Goal: Task Accomplishment & Management: Manage account settings

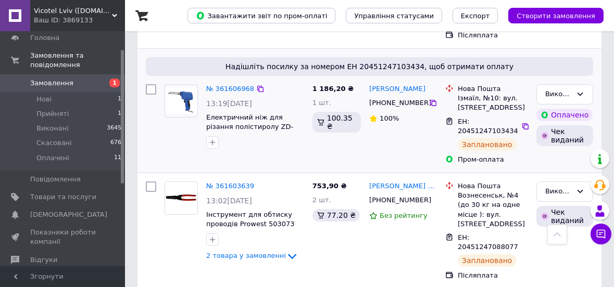
scroll to position [221, 0]
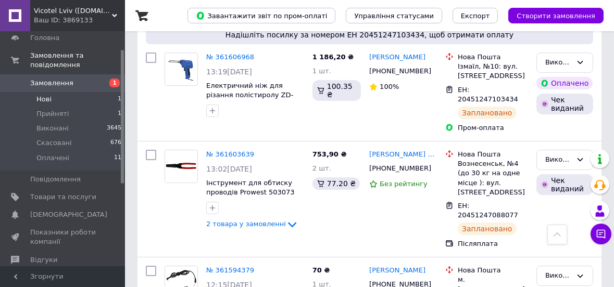
click at [53, 92] on li "Нові 1" at bounding box center [64, 99] width 128 height 15
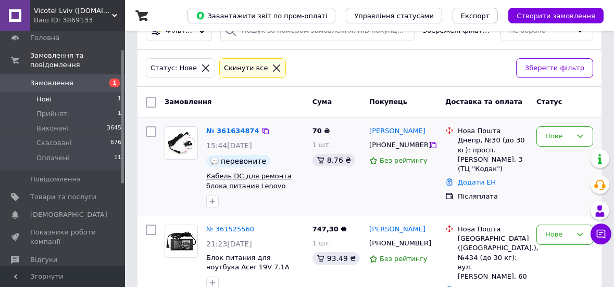
scroll to position [63, 0]
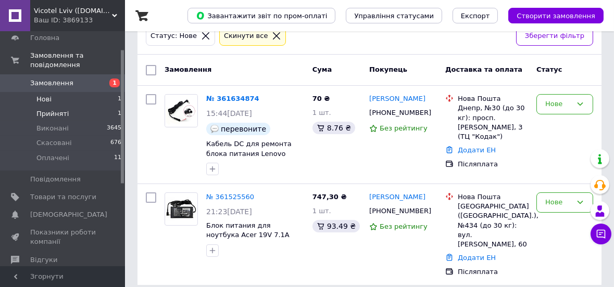
click at [66, 107] on li "Прийняті 1" at bounding box center [64, 114] width 128 height 15
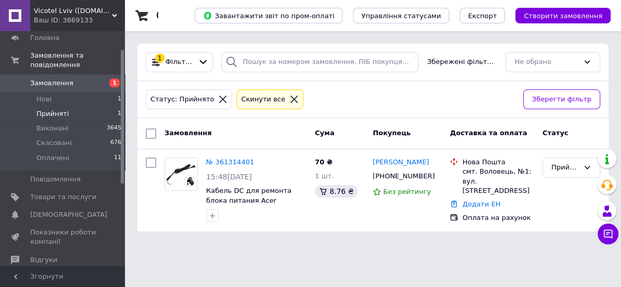
click at [58, 79] on span "Замовлення" at bounding box center [51, 83] width 43 height 9
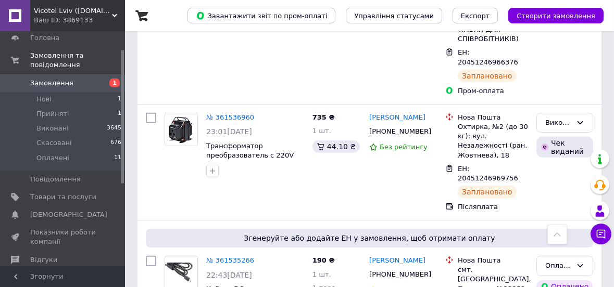
scroll to position [851, 0]
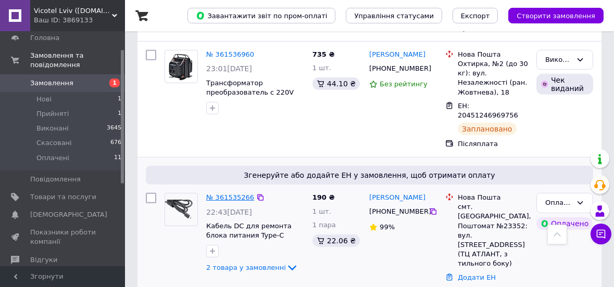
click at [224, 194] on link "№ 361535266" at bounding box center [230, 198] width 48 height 8
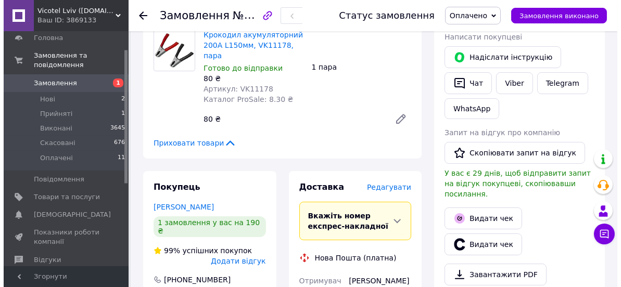
scroll to position [189, 0]
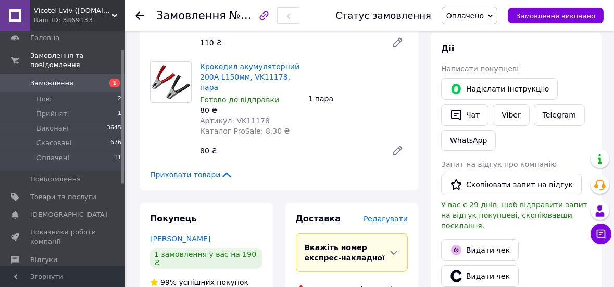
click at [397, 215] on span "Редагувати" at bounding box center [385, 219] width 44 height 8
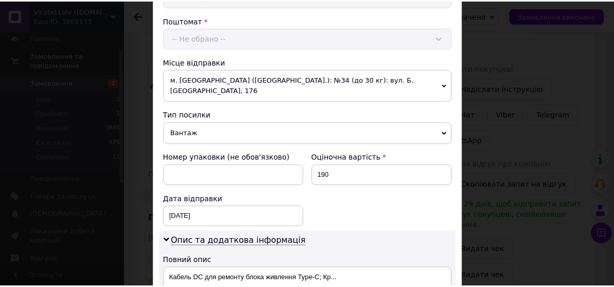
scroll to position [519, 0]
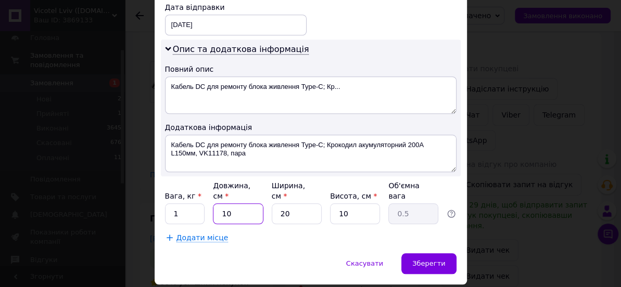
click at [243, 203] on input "10" at bounding box center [238, 213] width 50 height 21
type input "2"
type input "0.1"
type input "20"
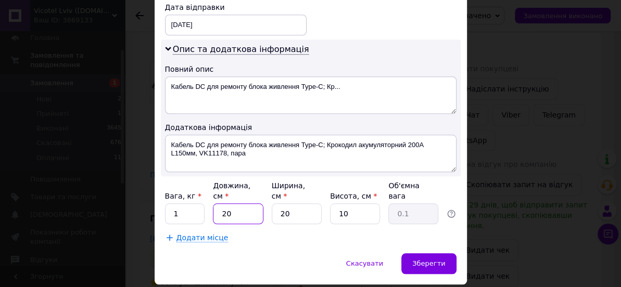
type input "1"
type input "20"
click at [448, 253] on div "Зберегти" at bounding box center [428, 263] width 55 height 21
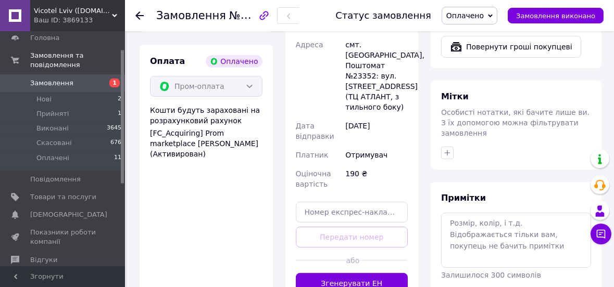
scroll to position [567, 0]
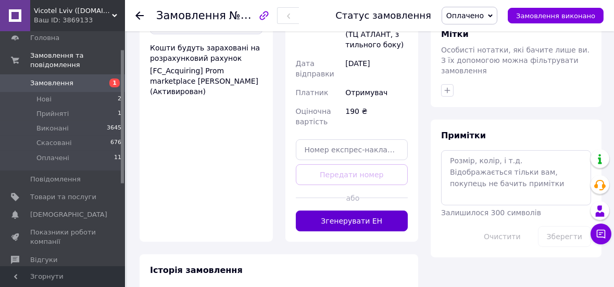
click at [368, 216] on button "Згенерувати ЕН" at bounding box center [352, 221] width 112 height 21
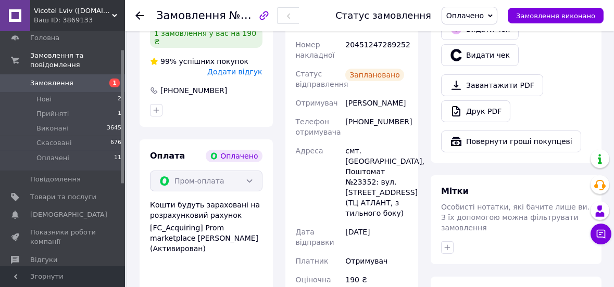
scroll to position [347, 0]
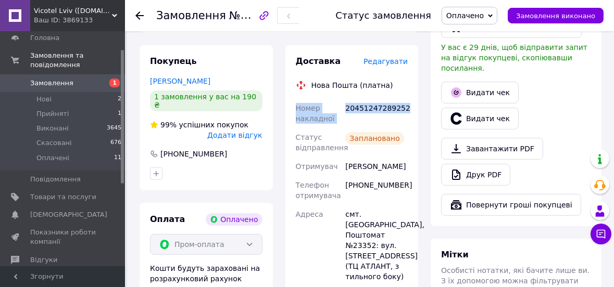
drag, startPoint x: 290, startPoint y: 95, endPoint x: 402, endPoint y: 98, distance: 111.9
click at [402, 98] on div "Доставка Редагувати Нова Пошта (платна) Номер накладної 20451247289252 Статус в…" at bounding box center [351, 238] width 133 height 387
copy div "Номер накладної 20451247289252"
click at [535, 16] on span "Замовлення виконано" at bounding box center [555, 16] width 79 height 8
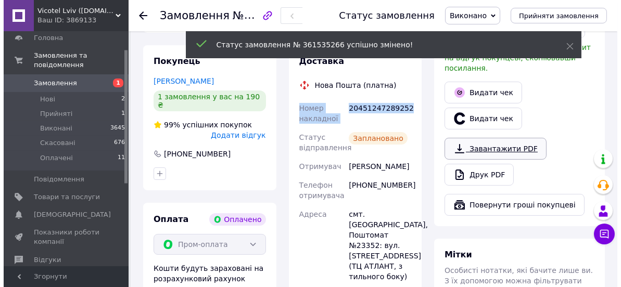
scroll to position [284, 0]
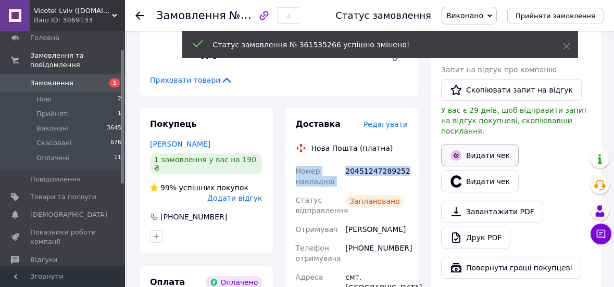
click at [476, 149] on button "Видати чек" at bounding box center [480, 156] width 78 height 22
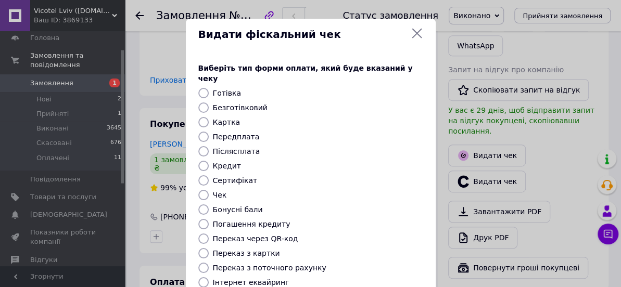
click at [230, 133] on label "Передплата" at bounding box center [236, 137] width 47 height 8
click at [209, 132] on input "Передплата" at bounding box center [203, 137] width 10 height 10
radio input "true"
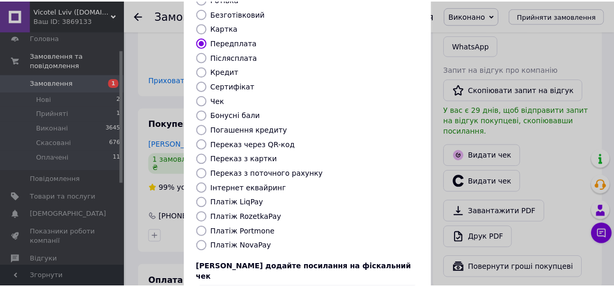
scroll to position [157, 0]
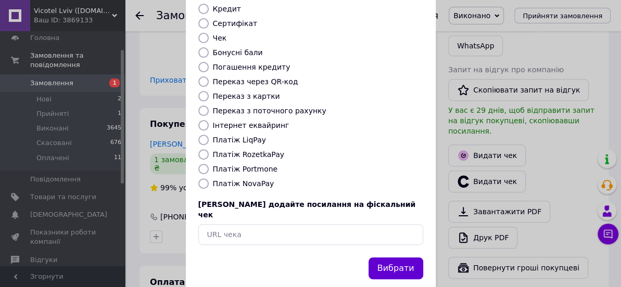
click at [401, 258] on button "Вибрати" at bounding box center [395, 269] width 55 height 22
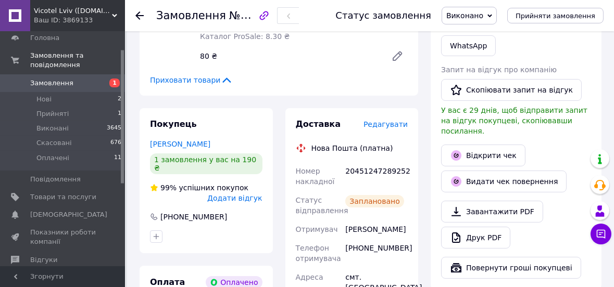
click at [78, 79] on span "Замовлення" at bounding box center [63, 83] width 66 height 9
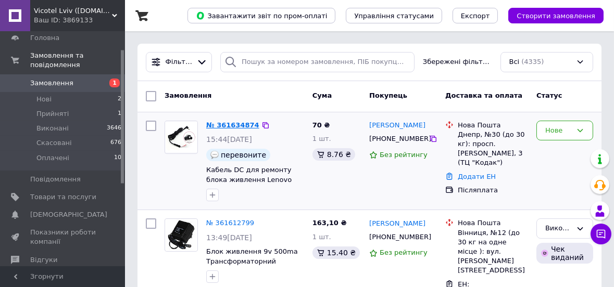
click at [240, 124] on link "№ 361634874" at bounding box center [232, 125] width 53 height 8
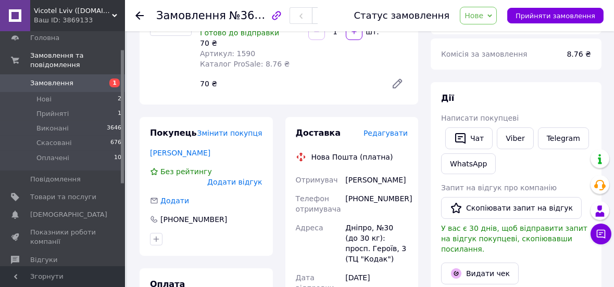
scroll to position [157, 0]
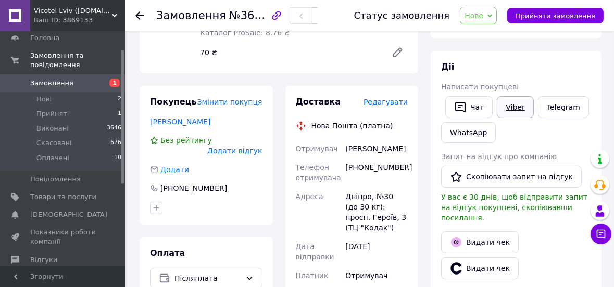
click at [507, 108] on link "Viber" at bounding box center [514, 107] width 36 height 22
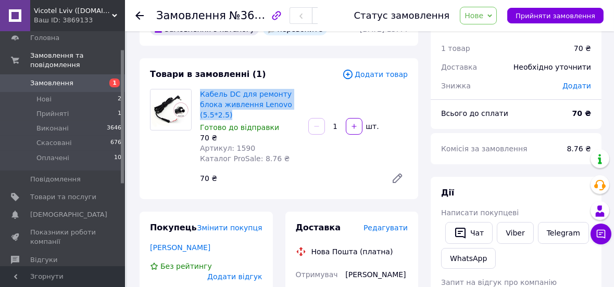
drag, startPoint x: 230, startPoint y: 113, endPoint x: 198, endPoint y: 88, distance: 40.4
click at [198, 88] on div "Кабель DC для ремонту блока живлення Lenovo (5.5*2.5) Готово до відправки 70 ₴ …" at bounding box center [250, 126] width 108 height 79
copy link "Кабель DC для ремонту блока живлення Lenovo (5.5*2.5)"
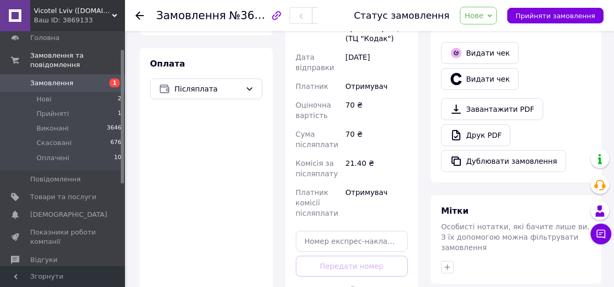
scroll to position [315, 0]
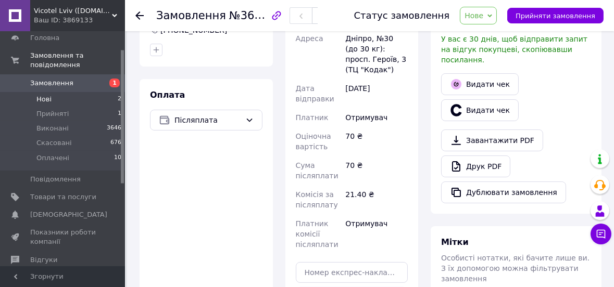
click at [77, 92] on li "Нові 2" at bounding box center [64, 99] width 128 height 15
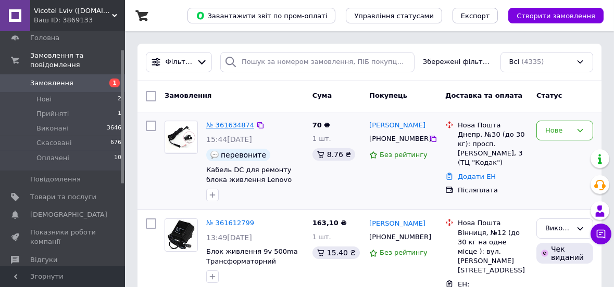
click at [240, 125] on link "№ 361634874" at bounding box center [230, 125] width 48 height 8
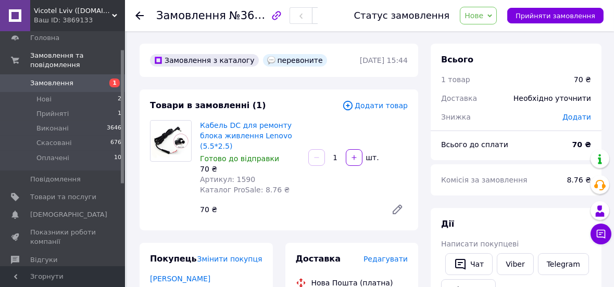
scroll to position [126, 0]
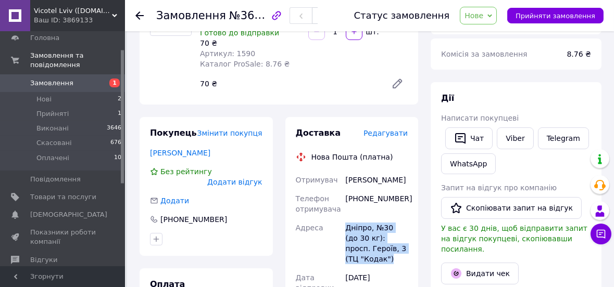
drag, startPoint x: 343, startPoint y: 225, endPoint x: 381, endPoint y: 263, distance: 53.0
click at [381, 263] on div "Дніпро, №30 (до 30 кг): просп. Героїв, 3 (ТЦ "Кодак")" at bounding box center [376, 244] width 67 height 50
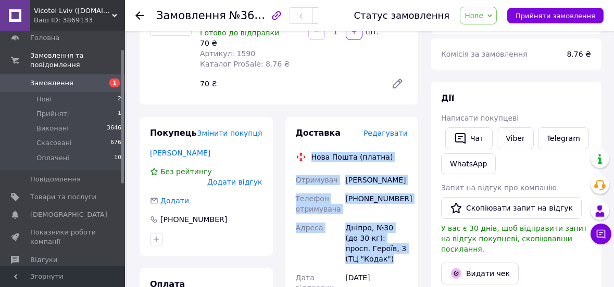
drag, startPoint x: 287, startPoint y: 159, endPoint x: 408, endPoint y: 260, distance: 157.8
copy div "Нова Пошта (платна) Отримувач [PERSON_NAME] Телефон отримувача [PHONE_NUMBER] А…"
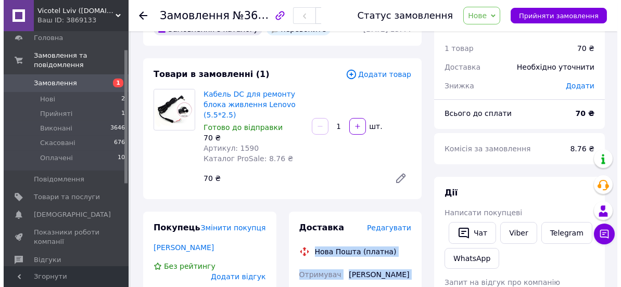
scroll to position [94, 0]
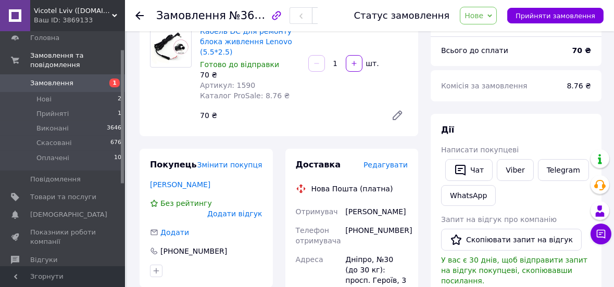
click at [401, 161] on span "Редагувати" at bounding box center [385, 165] width 44 height 8
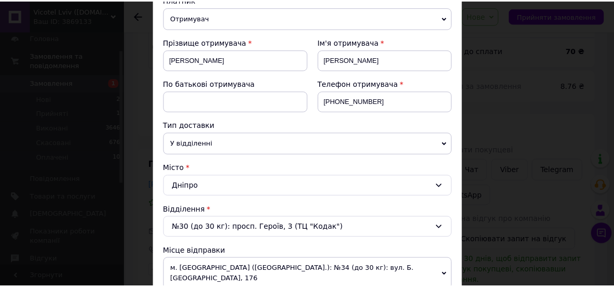
scroll to position [0, 0]
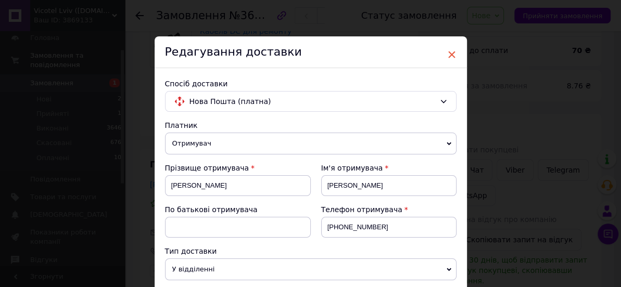
click at [449, 52] on span "×" at bounding box center [451, 55] width 9 height 18
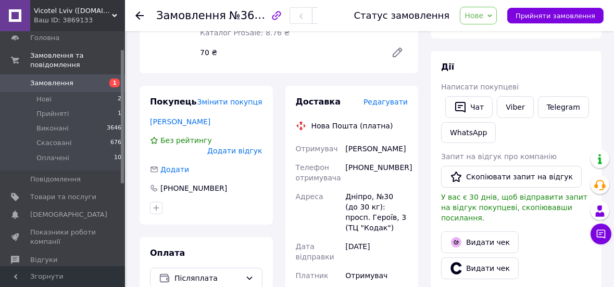
scroll to position [189, 0]
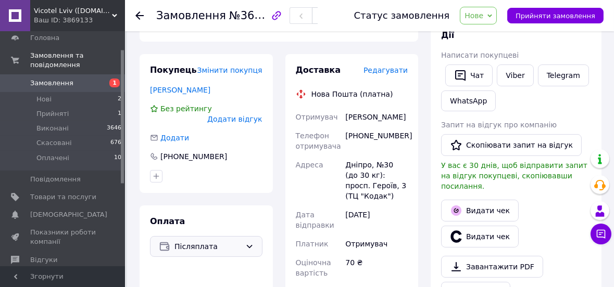
click at [230, 241] on span "Післяплата" at bounding box center [207, 246] width 67 height 11
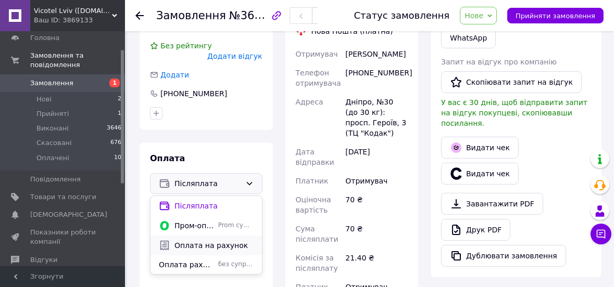
click at [233, 240] on span "Оплата на рахунок" at bounding box center [213, 245] width 79 height 10
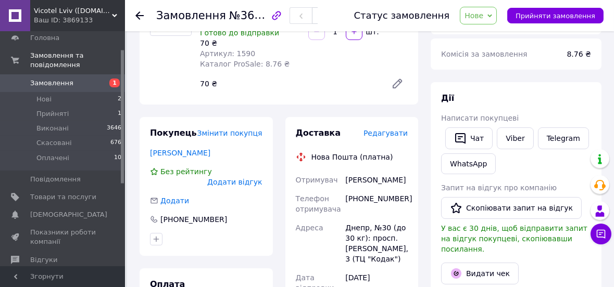
scroll to position [0, 0]
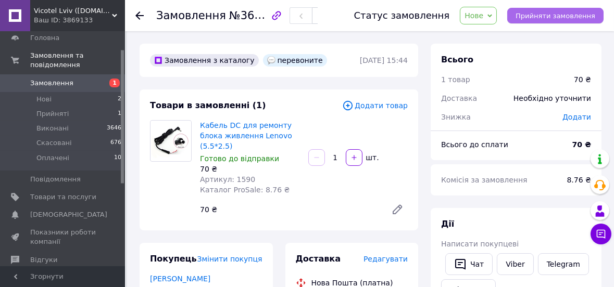
click at [546, 21] on button "Прийняти замовлення" at bounding box center [555, 16] width 96 height 16
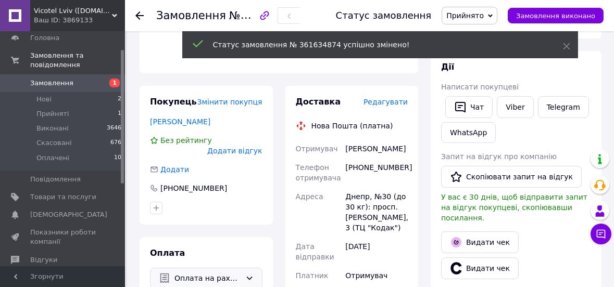
scroll to position [189, 0]
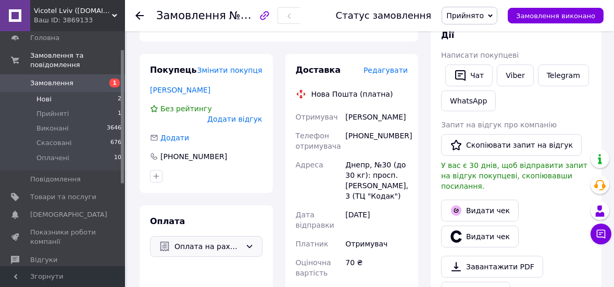
click at [86, 92] on li "Нові 2" at bounding box center [64, 99] width 128 height 15
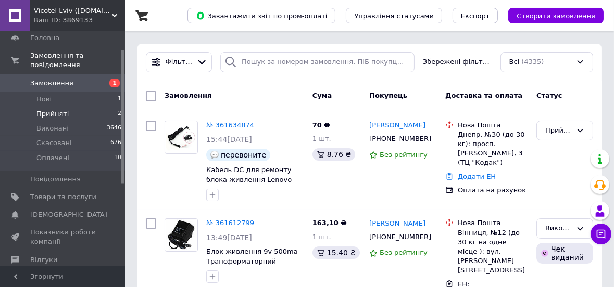
click at [61, 109] on span "Прийняті" at bounding box center [52, 113] width 32 height 9
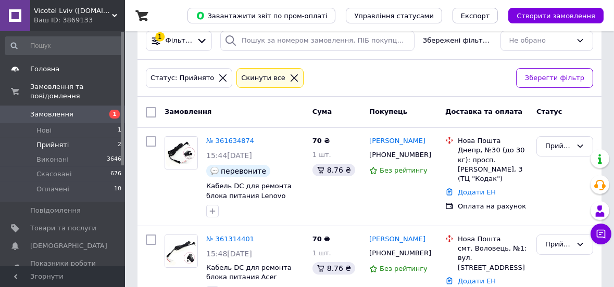
click at [42, 73] on span "Головна" at bounding box center [44, 69] width 29 height 9
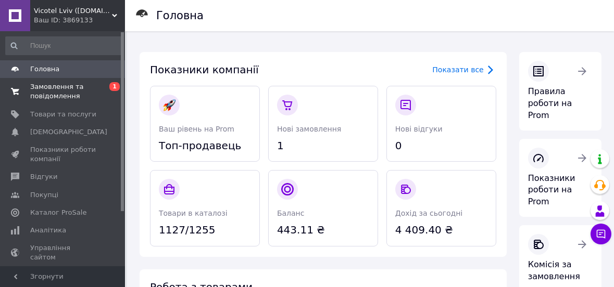
click at [83, 100] on span "Замовлення та повідомлення" at bounding box center [63, 91] width 66 height 19
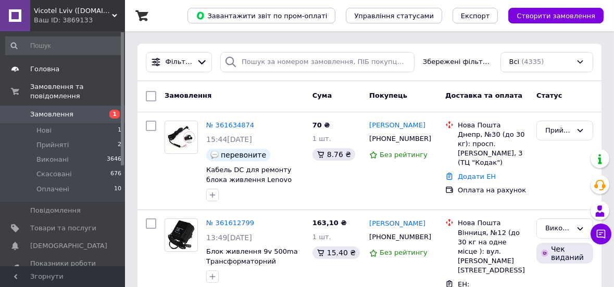
click at [50, 65] on span "Головна" at bounding box center [44, 69] width 29 height 9
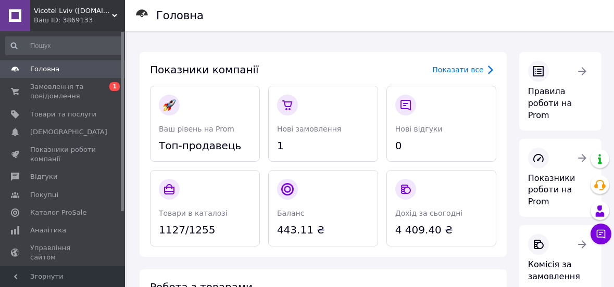
scroll to position [31, 0]
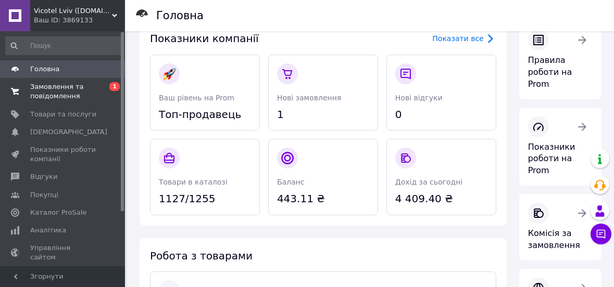
click at [64, 92] on span "Замовлення та повідомлення" at bounding box center [63, 91] width 66 height 19
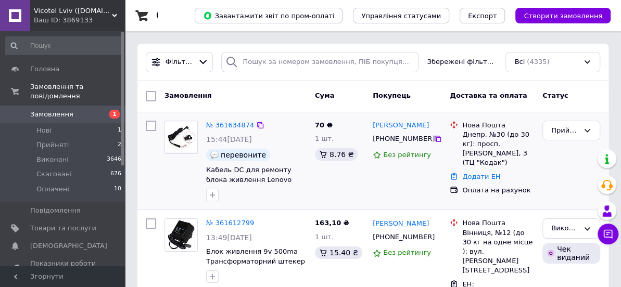
click at [234, 127] on link "№ 361634874" at bounding box center [230, 125] width 48 height 8
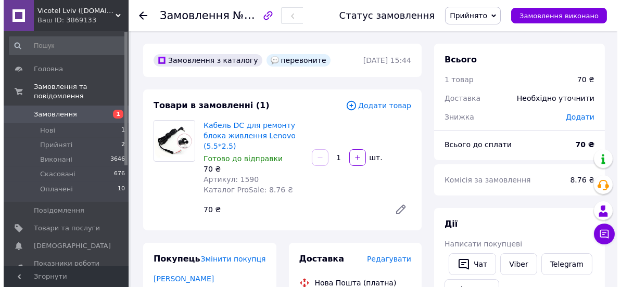
scroll to position [94, 0]
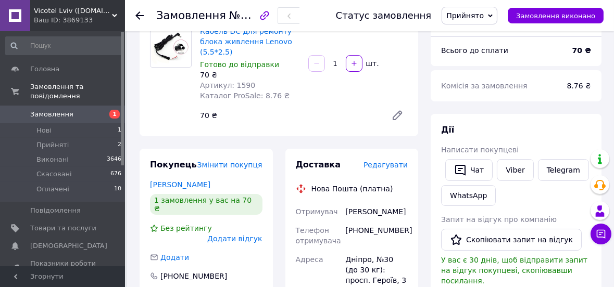
click at [385, 165] on span "Редагувати" at bounding box center [385, 165] width 44 height 8
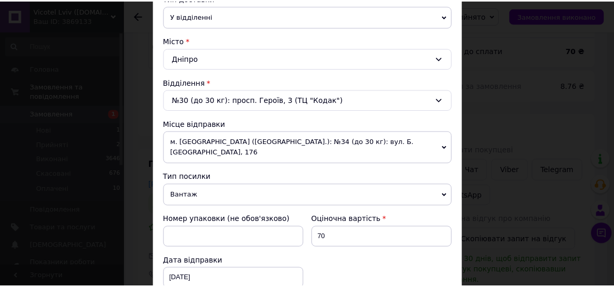
scroll to position [1, 0]
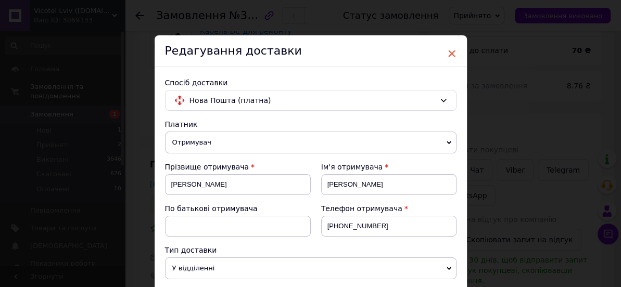
click at [451, 57] on span "×" at bounding box center [451, 54] width 9 height 18
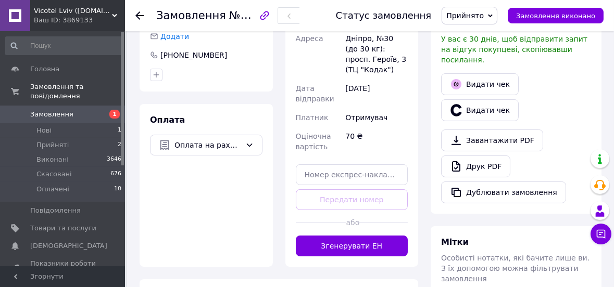
scroll to position [378, 0]
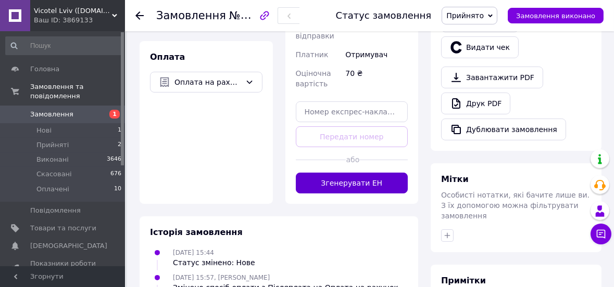
click at [351, 186] on button "Згенерувати ЕН" at bounding box center [352, 183] width 112 height 21
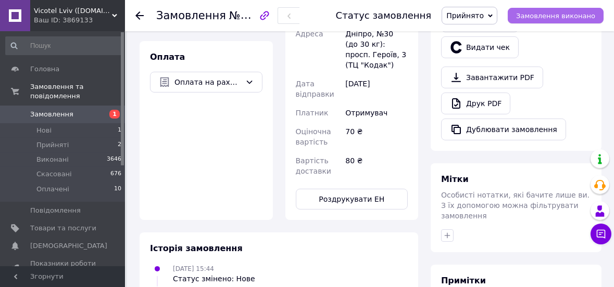
click at [556, 19] on span "Замовлення виконано" at bounding box center [555, 16] width 79 height 8
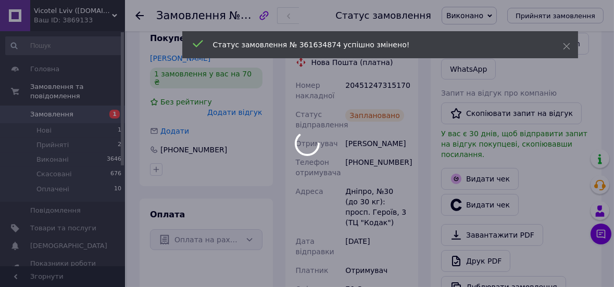
scroll to position [94, 0]
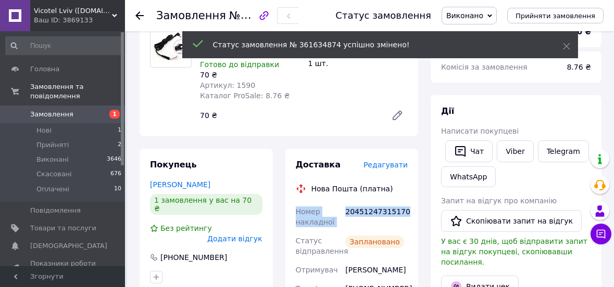
drag, startPoint x: 294, startPoint y: 212, endPoint x: 411, endPoint y: 208, distance: 117.7
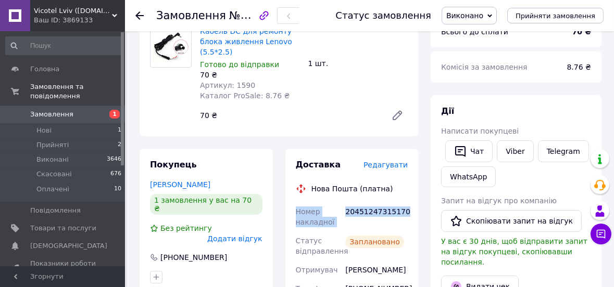
copy div "Номер накладної 20451247315170"
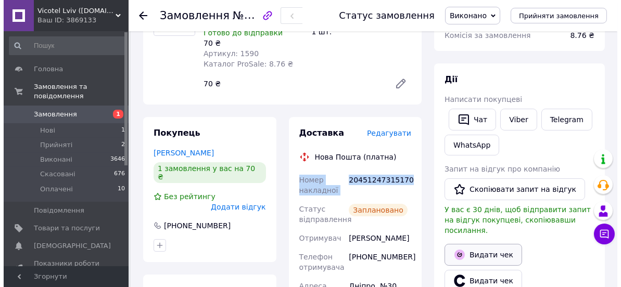
scroll to position [157, 0]
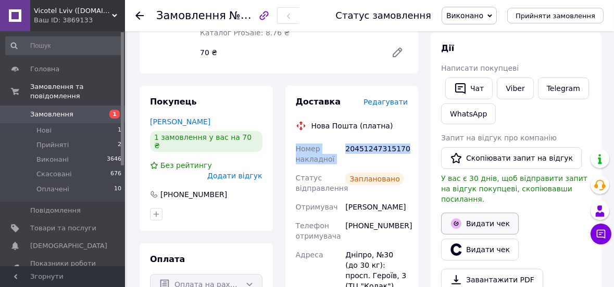
click at [490, 215] on button "Видати чек" at bounding box center [480, 224] width 78 height 22
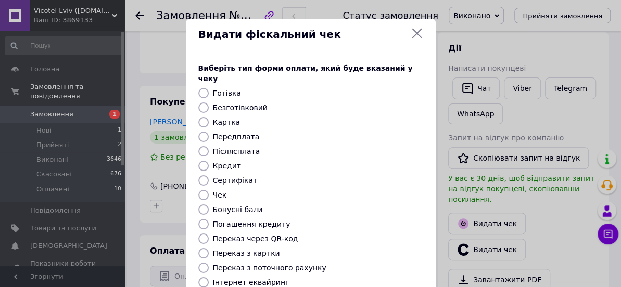
click at [253, 104] on label "Безготівковий" at bounding box center [240, 108] width 55 height 8
click at [209, 103] on input "Безготівковий" at bounding box center [203, 108] width 10 height 10
radio input "true"
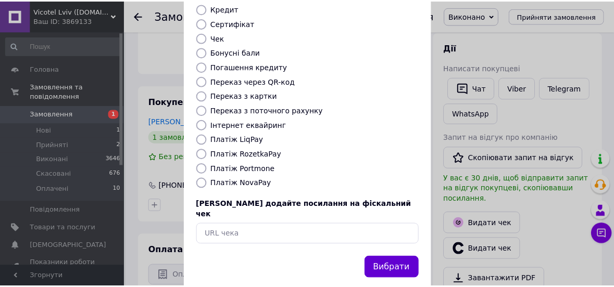
scroll to position [160, 0]
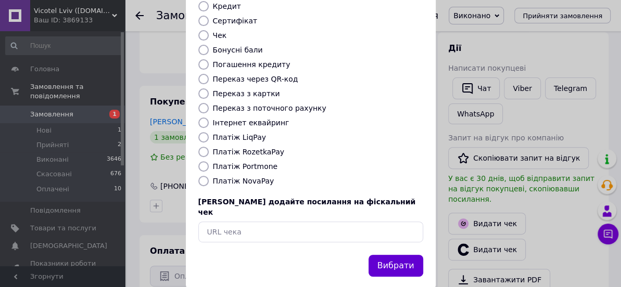
click at [409, 255] on button "Вибрати" at bounding box center [395, 266] width 55 height 22
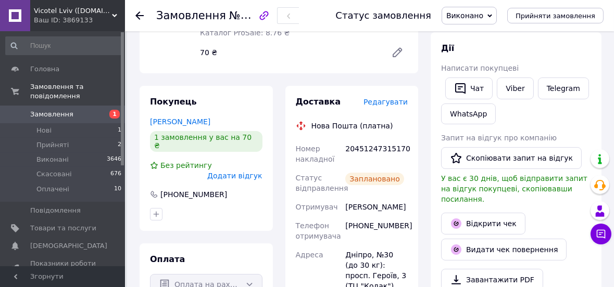
scroll to position [0, 0]
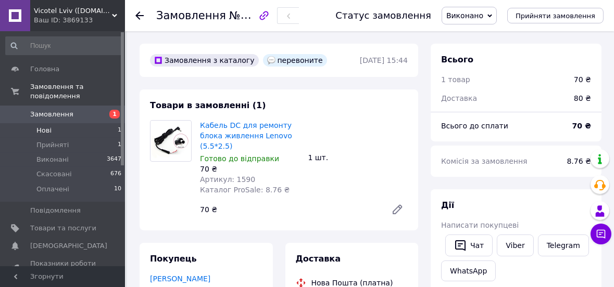
click at [68, 123] on li "Нові 1" at bounding box center [64, 130] width 128 height 15
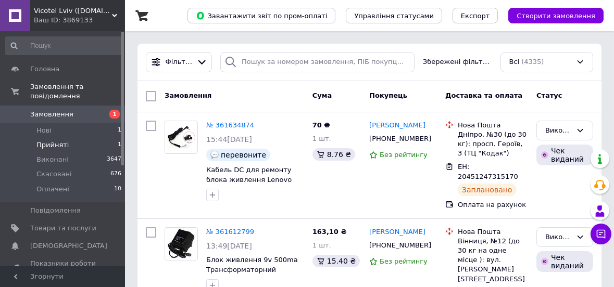
click at [75, 138] on li "Прийняті 1" at bounding box center [64, 145] width 128 height 15
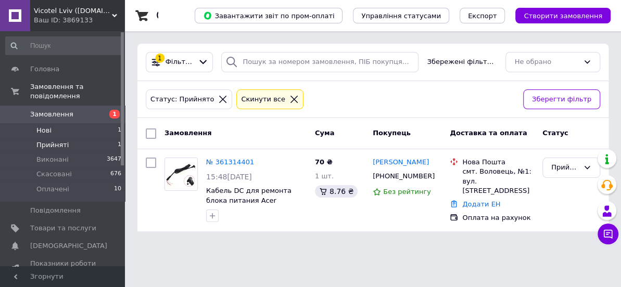
click at [71, 123] on li "Нові 1" at bounding box center [64, 130] width 128 height 15
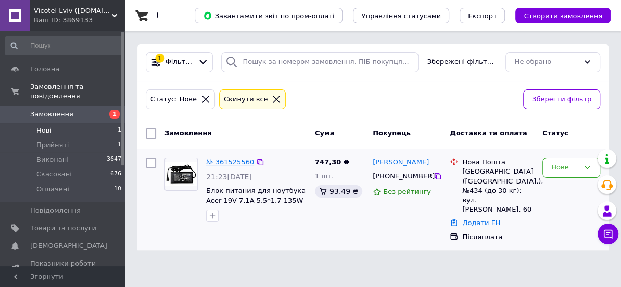
click at [224, 160] on link "№ 361525560" at bounding box center [230, 162] width 48 height 8
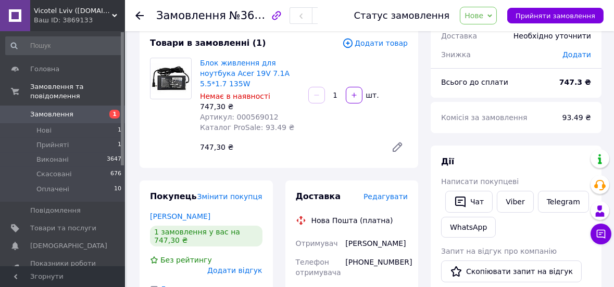
scroll to position [31, 0]
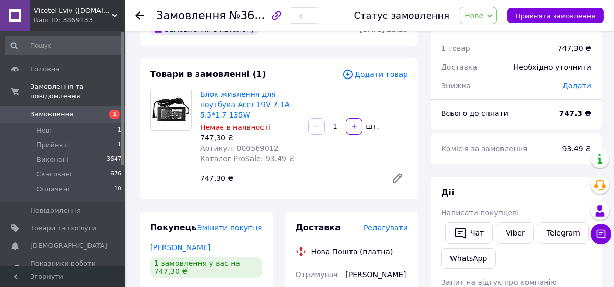
click at [583, 237] on div "Telegram" at bounding box center [563, 233] width 55 height 26
click at [554, 236] on link "Telegram" at bounding box center [563, 233] width 51 height 22
